Goal: Task Accomplishment & Management: Complete application form

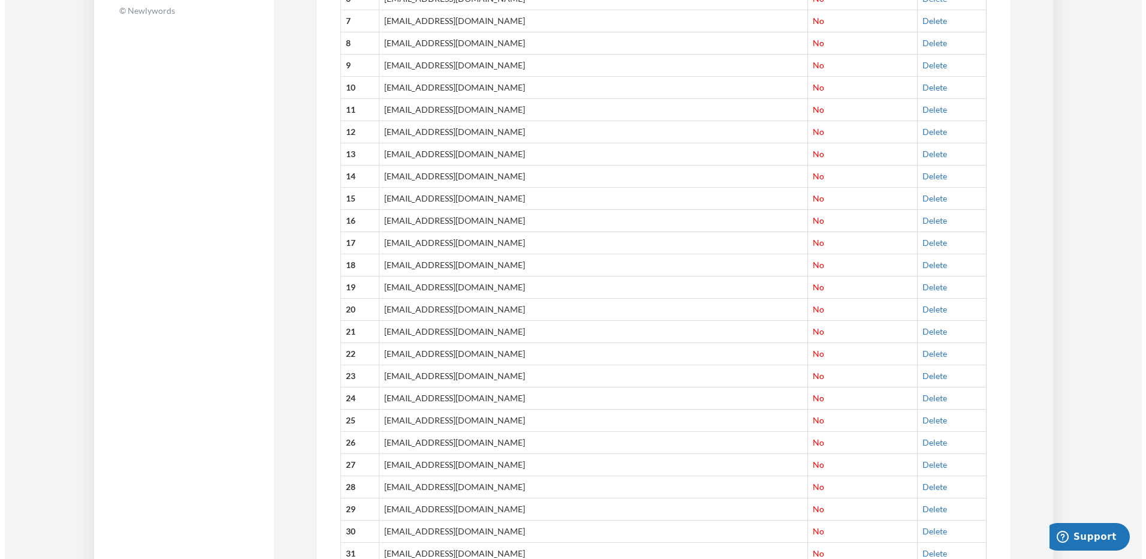
scroll to position [94, 0]
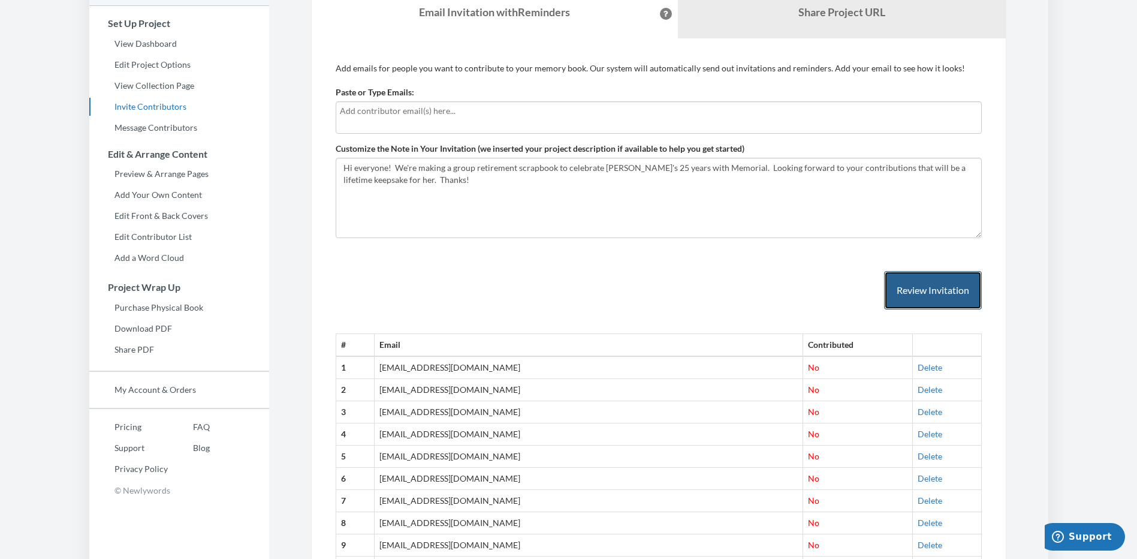
click at [934, 287] on button "Review Invitation" at bounding box center [933, 290] width 98 height 39
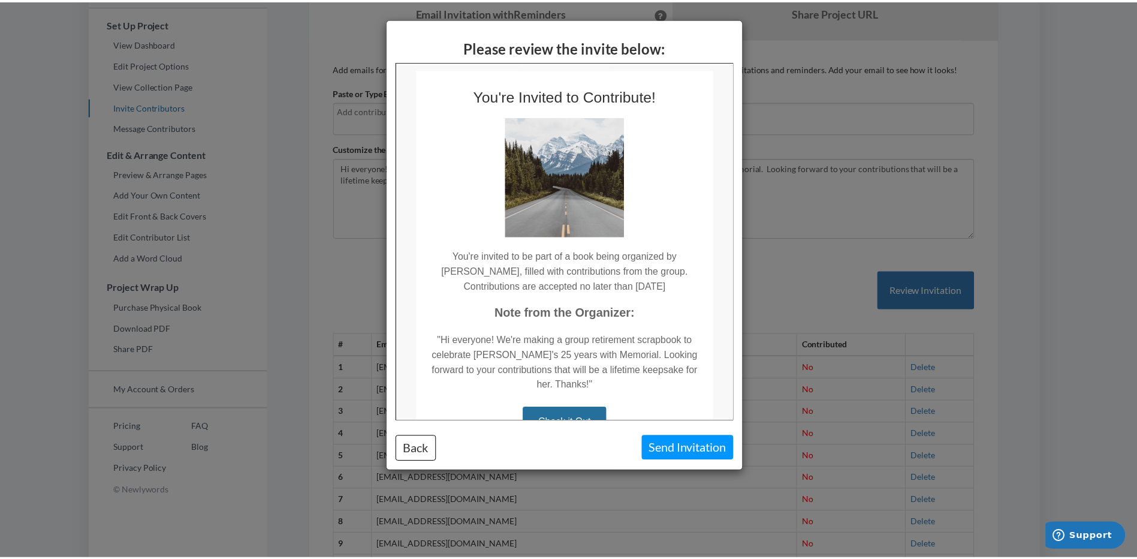
scroll to position [0, 0]
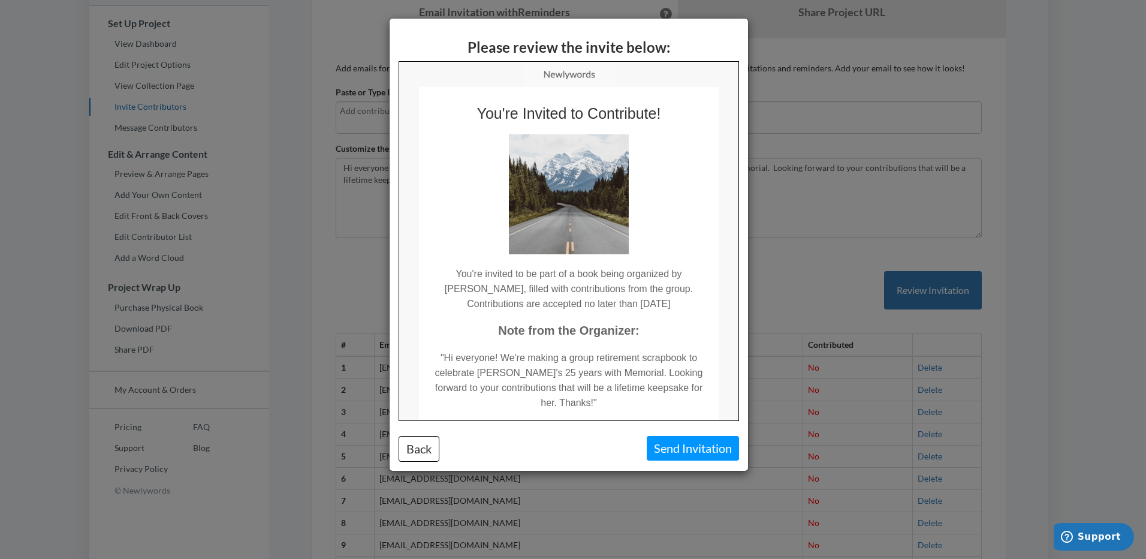
drag, startPoint x: 732, startPoint y: 219, endPoint x: 1162, endPoint y: 230, distance: 429.9
click at [424, 445] on button "Back" at bounding box center [419, 449] width 41 height 26
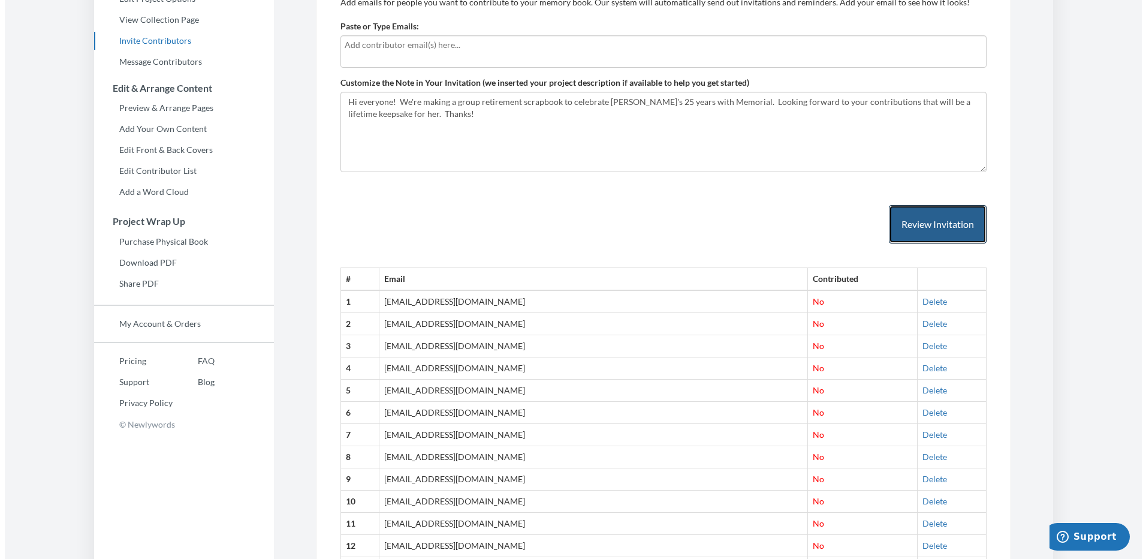
scroll to position [34, 0]
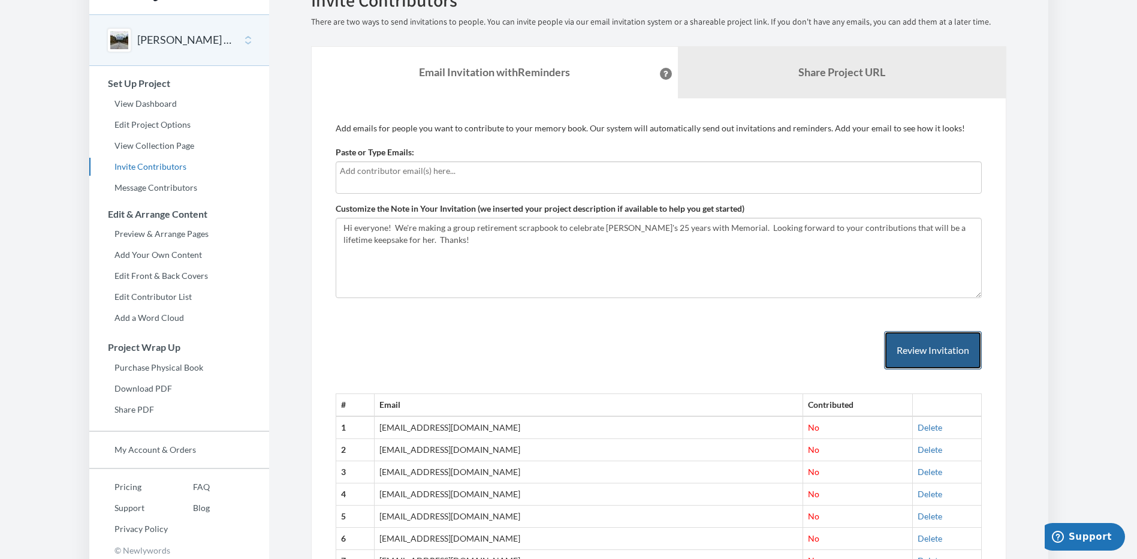
click at [928, 353] on button "Review Invitation" at bounding box center [933, 350] width 98 height 39
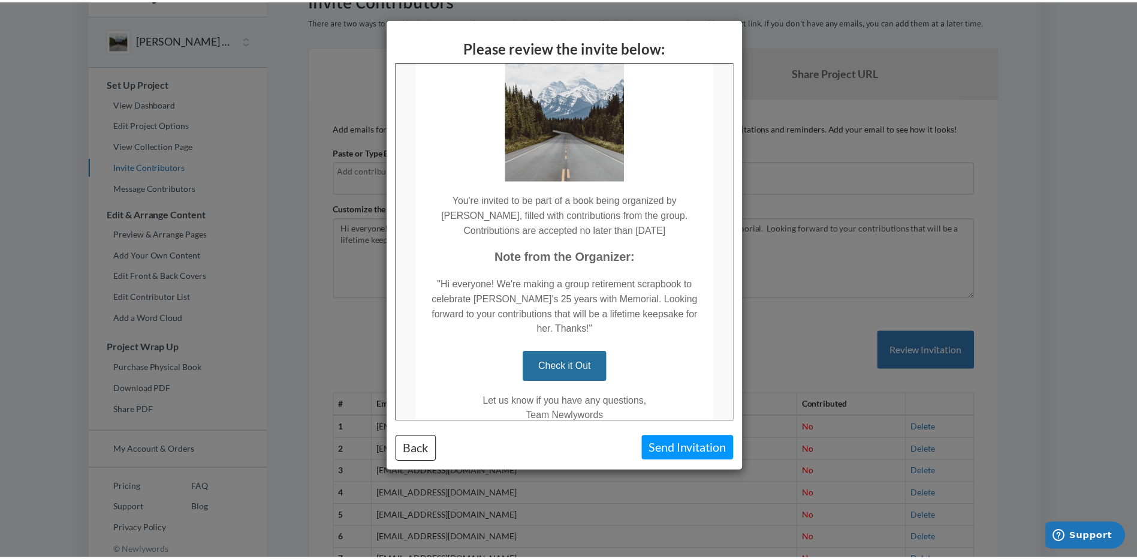
scroll to position [0, 0]
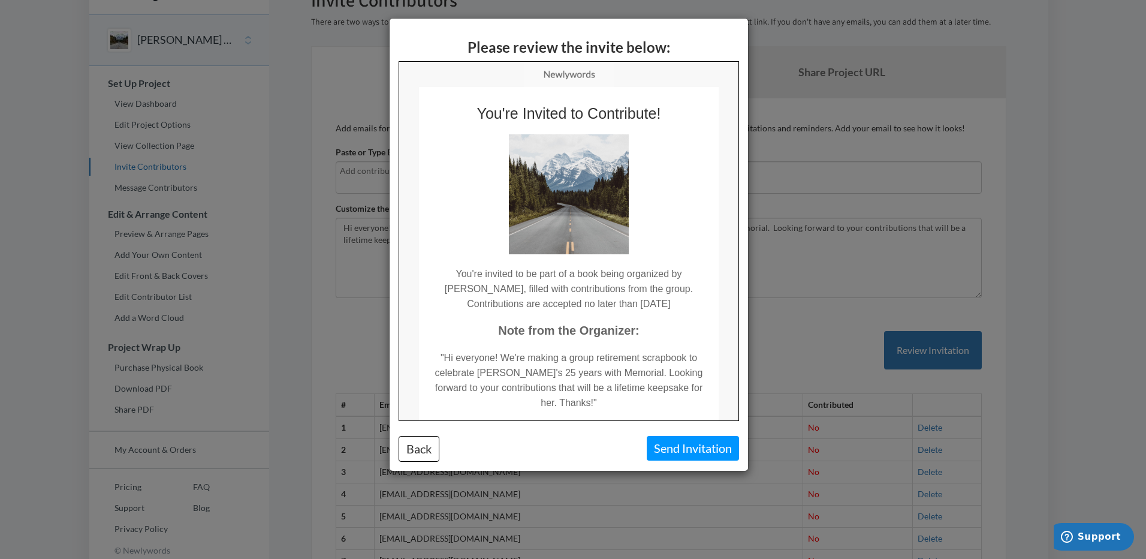
drag, startPoint x: 731, startPoint y: 272, endPoint x: 1163, endPoint y: 237, distance: 433.5
click at [423, 452] on button "Back" at bounding box center [419, 449] width 41 height 26
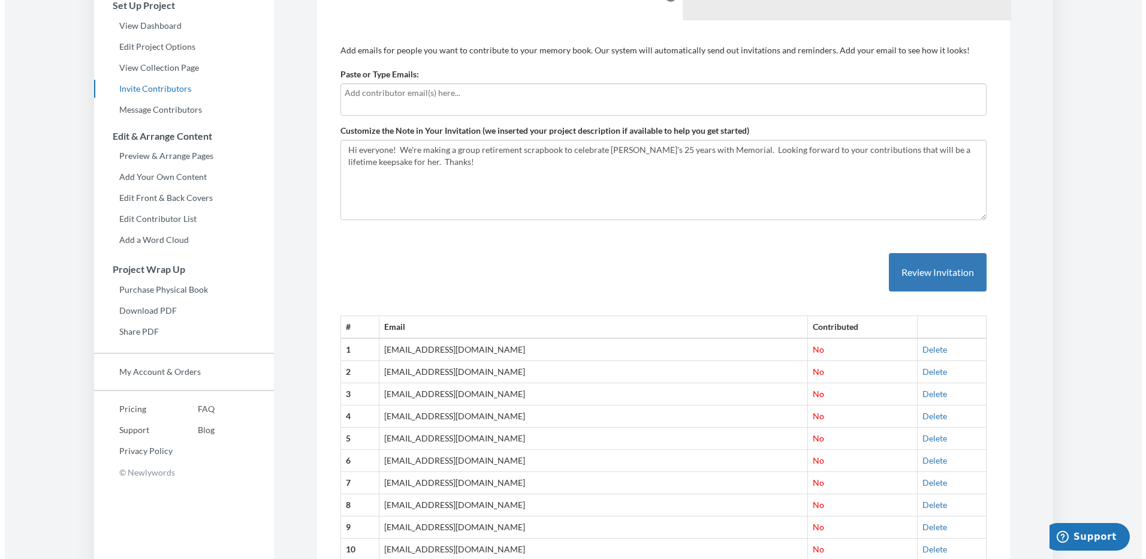
scroll to position [120, 0]
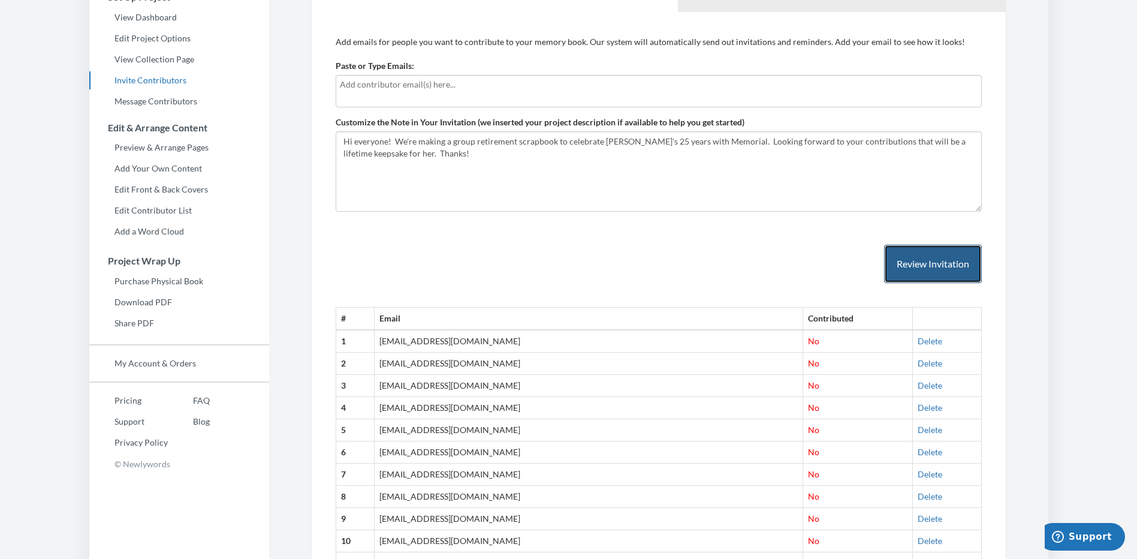
click at [934, 266] on button "Review Invitation" at bounding box center [933, 264] width 98 height 39
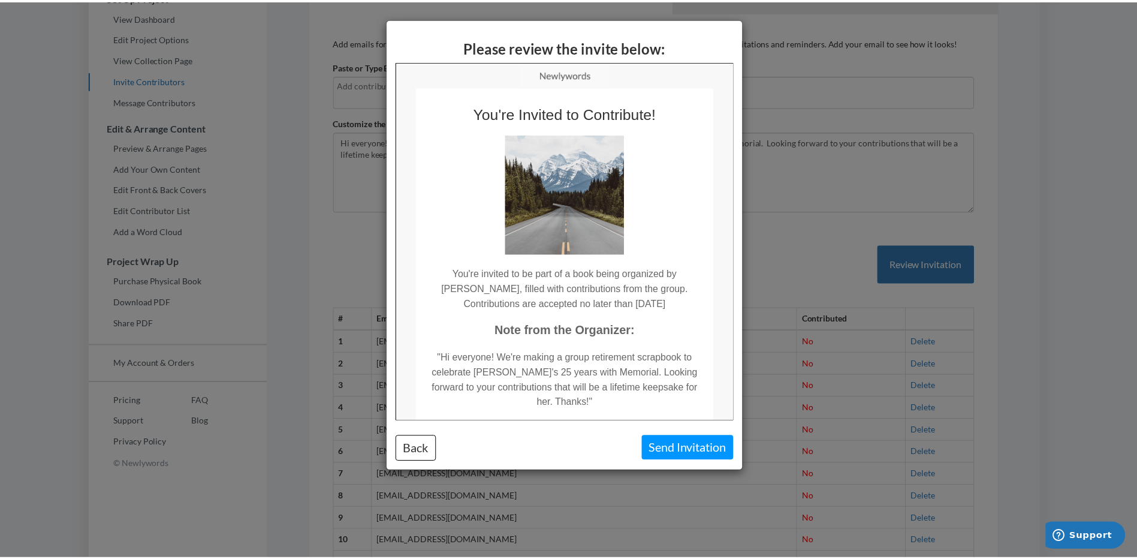
scroll to position [0, 0]
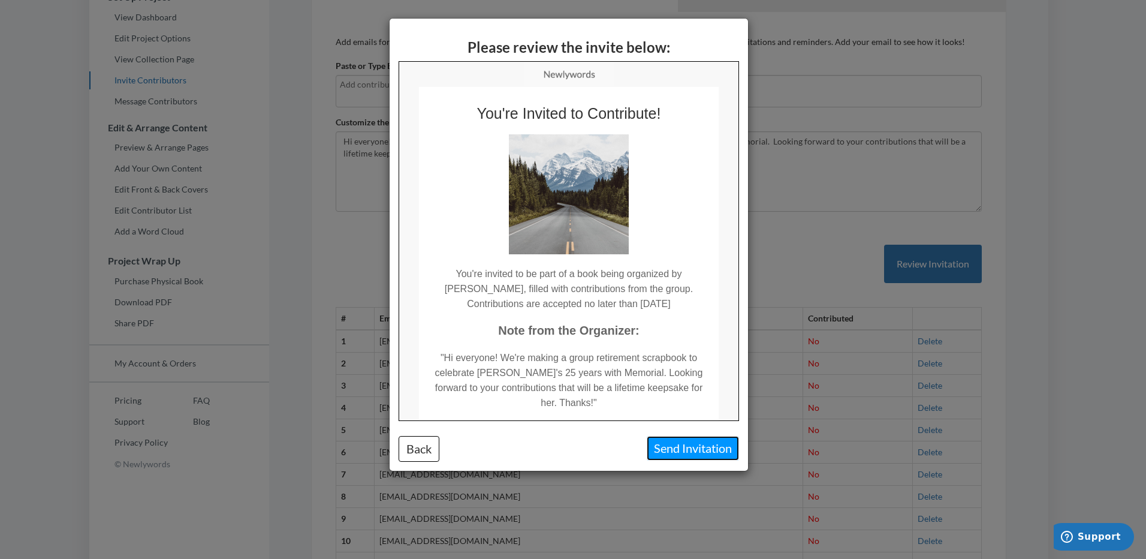
click at [688, 449] on button "Send Invitation" at bounding box center [693, 448] width 92 height 25
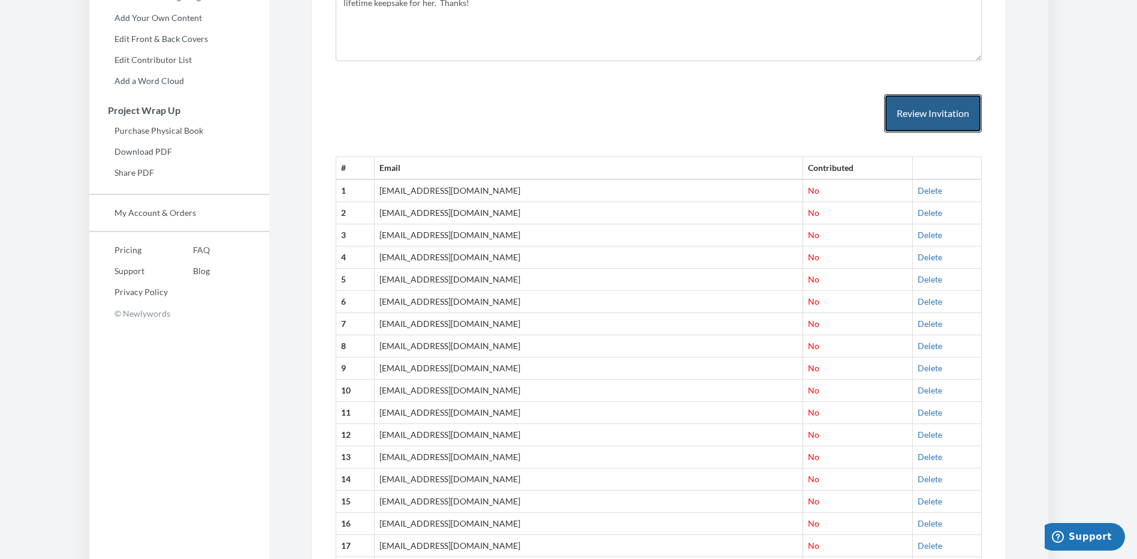
scroll to position [153, 0]
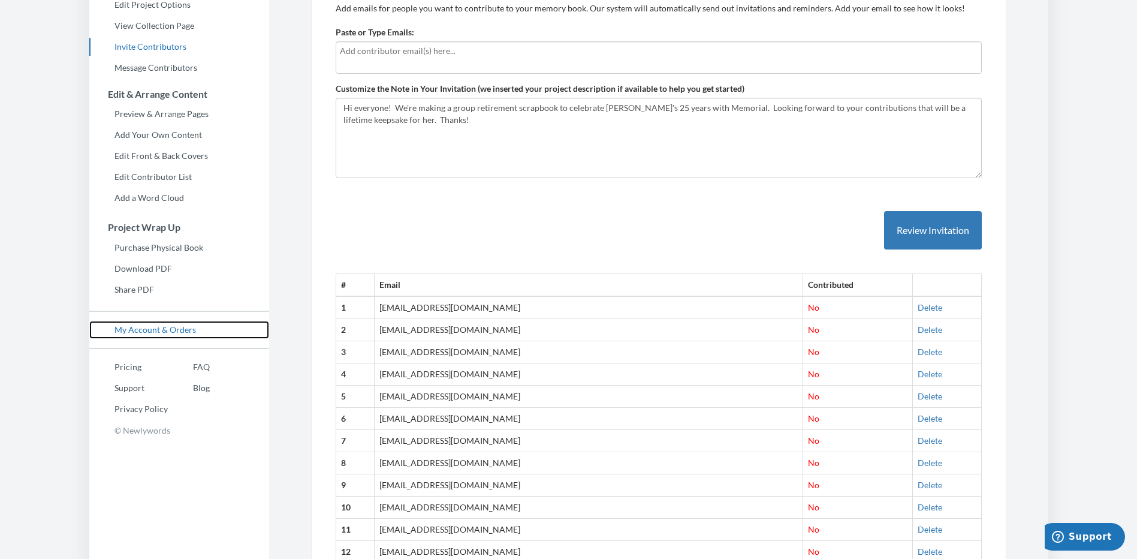
click at [163, 328] on link "My Account & Orders" at bounding box center [179, 330] width 180 height 18
